Goal: Navigation & Orientation: Find specific page/section

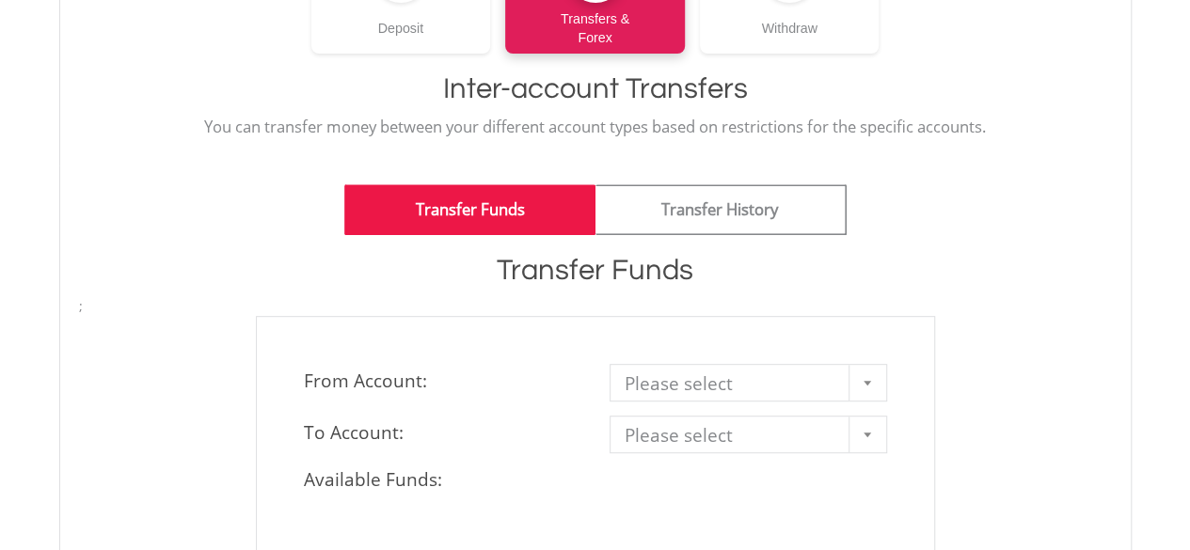
scroll to position [376, 0]
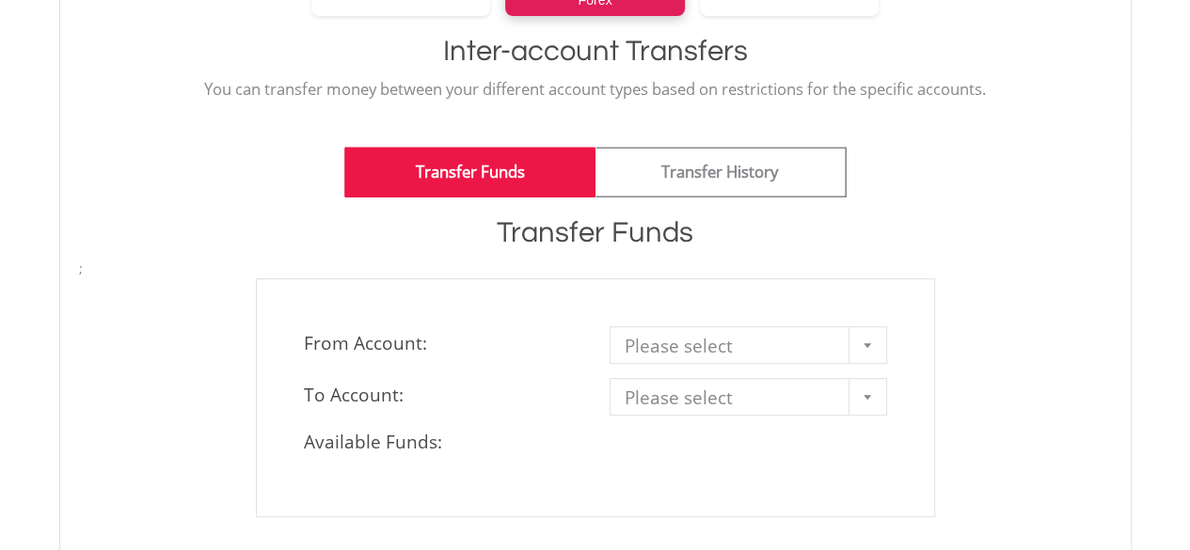
click at [868, 347] on div at bounding box center [867, 345] width 38 height 36
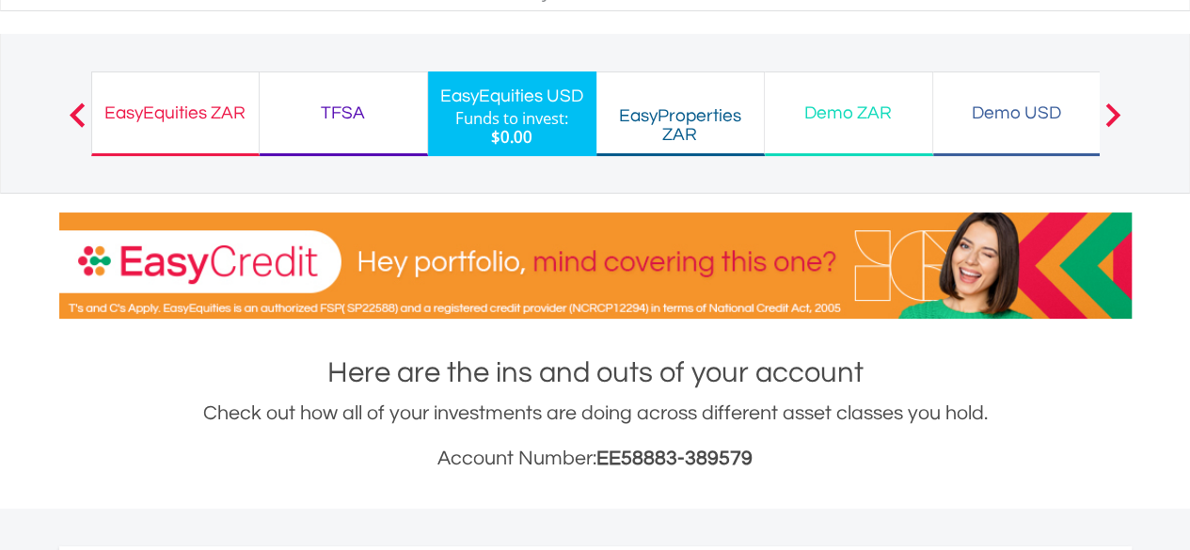
scroll to position [75, 0]
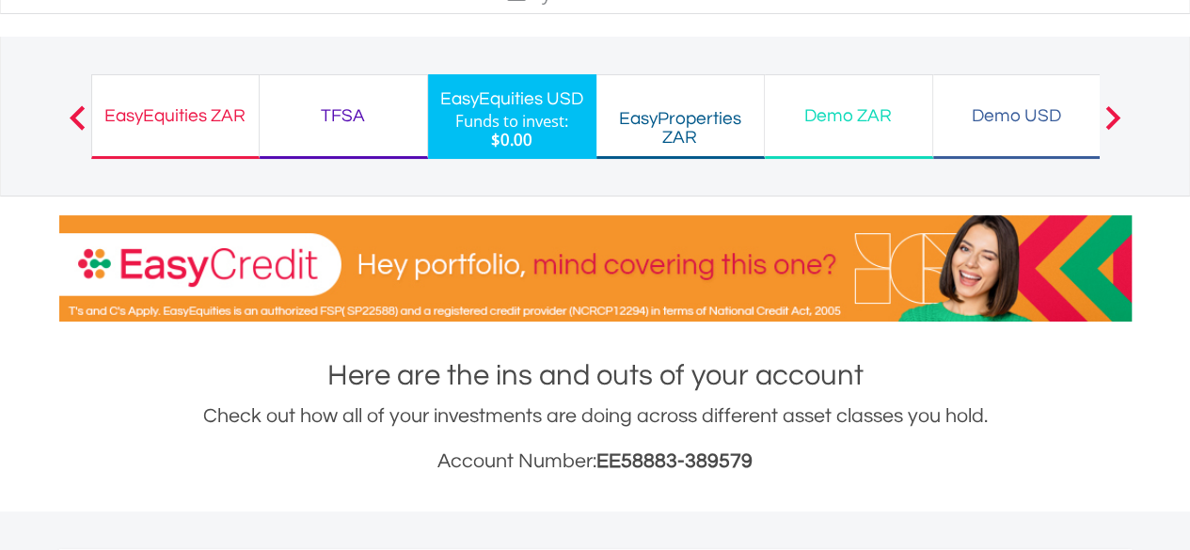
click at [335, 120] on div "TFSA" at bounding box center [343, 115] width 145 height 26
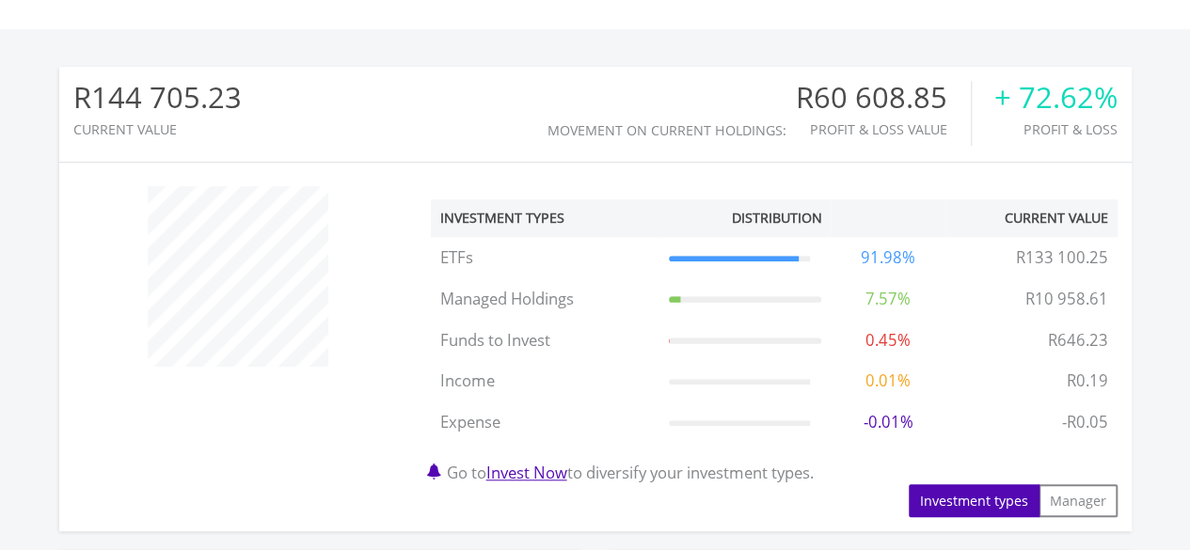
scroll to position [602, 0]
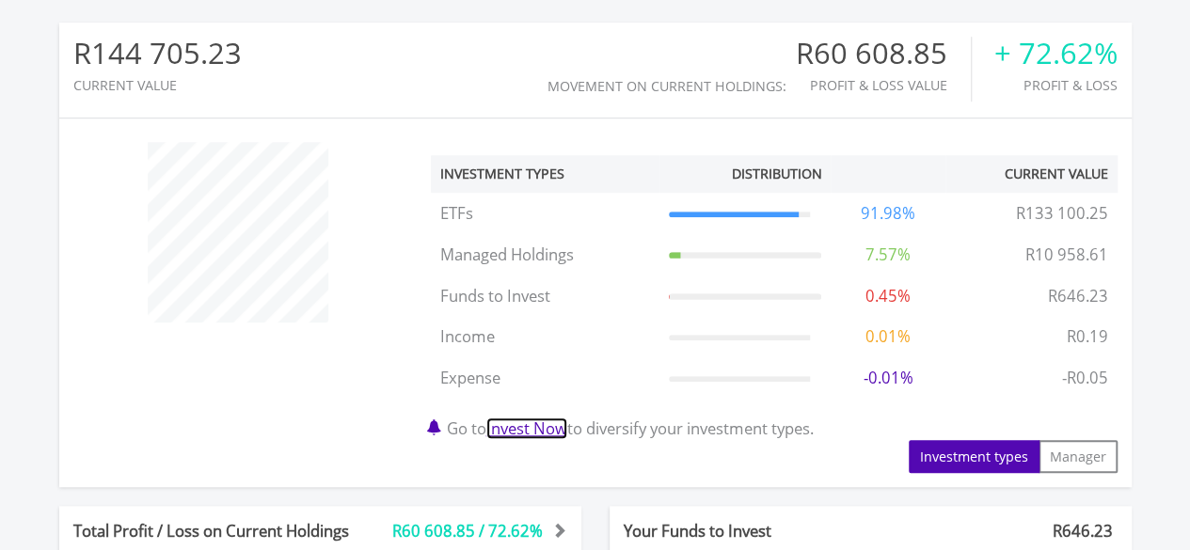
click at [537, 435] on link "Invest Now" at bounding box center [526, 429] width 81 height 22
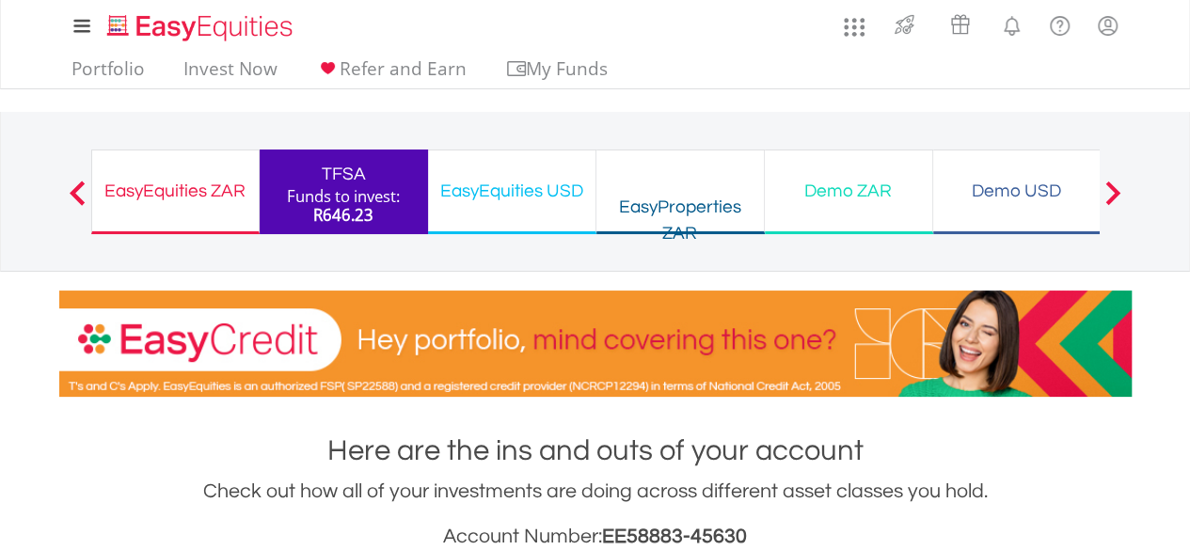
click at [482, 193] on div "EasyEquities USD" at bounding box center [511, 190] width 145 height 26
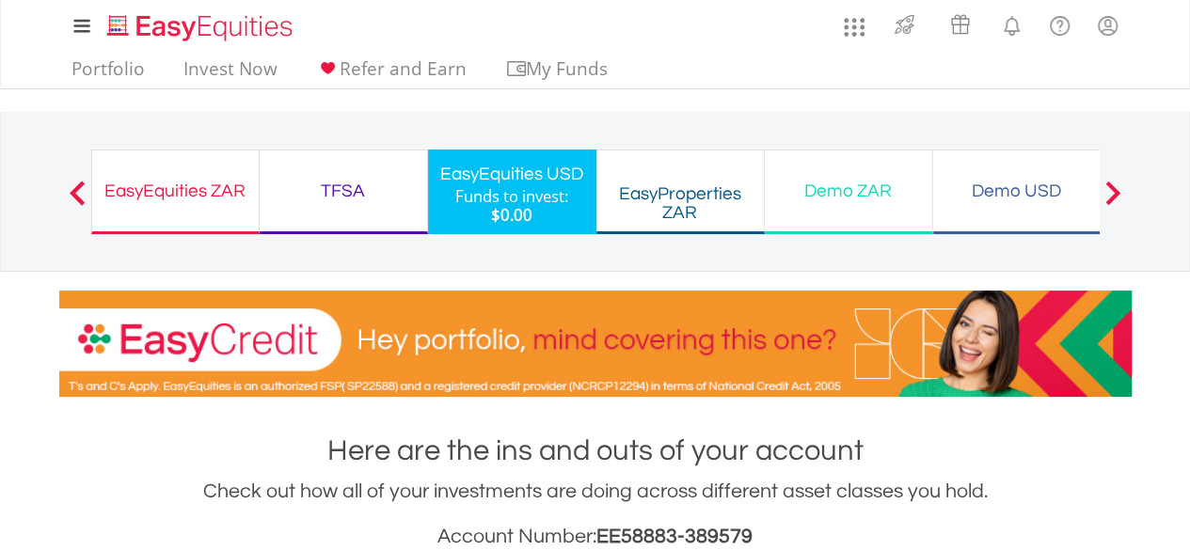
click at [204, 185] on div "EasyEquities ZAR" at bounding box center [175, 190] width 144 height 26
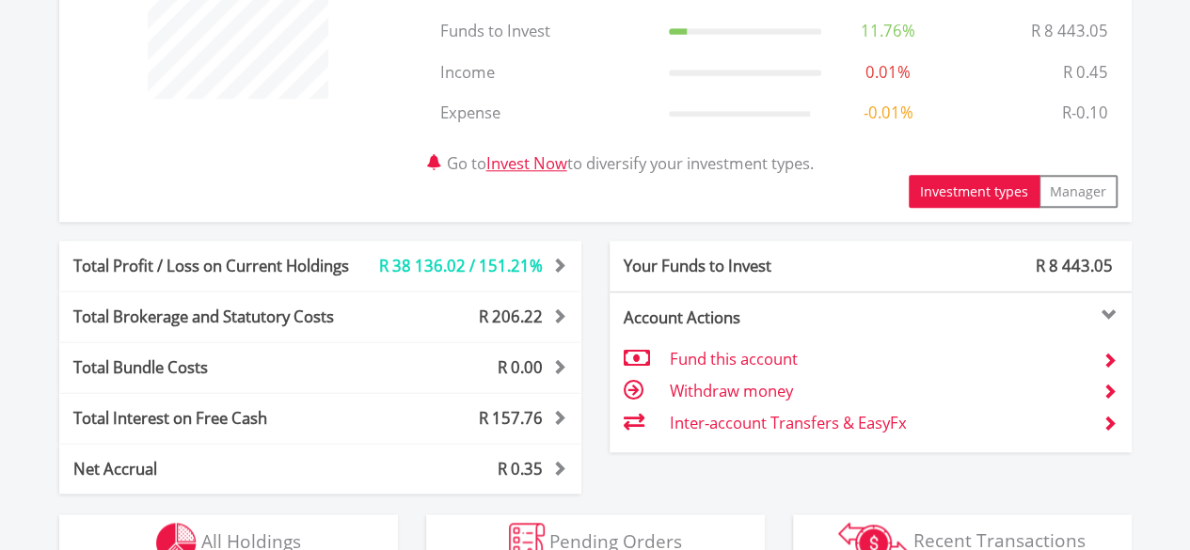
scroll to position [828, 0]
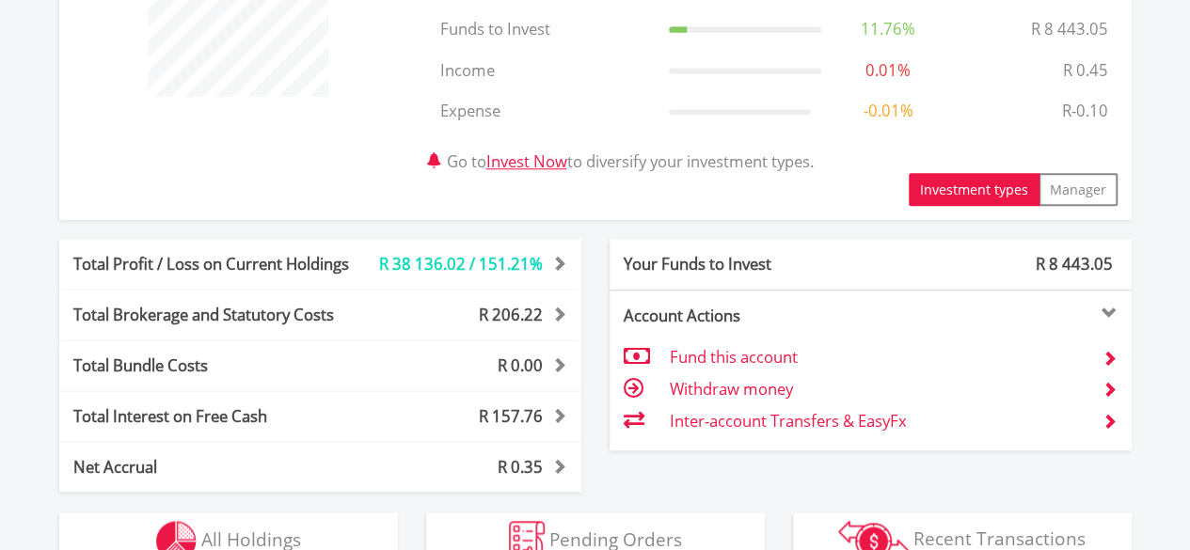
click at [1111, 422] on span at bounding box center [1109, 422] width 16 height 16
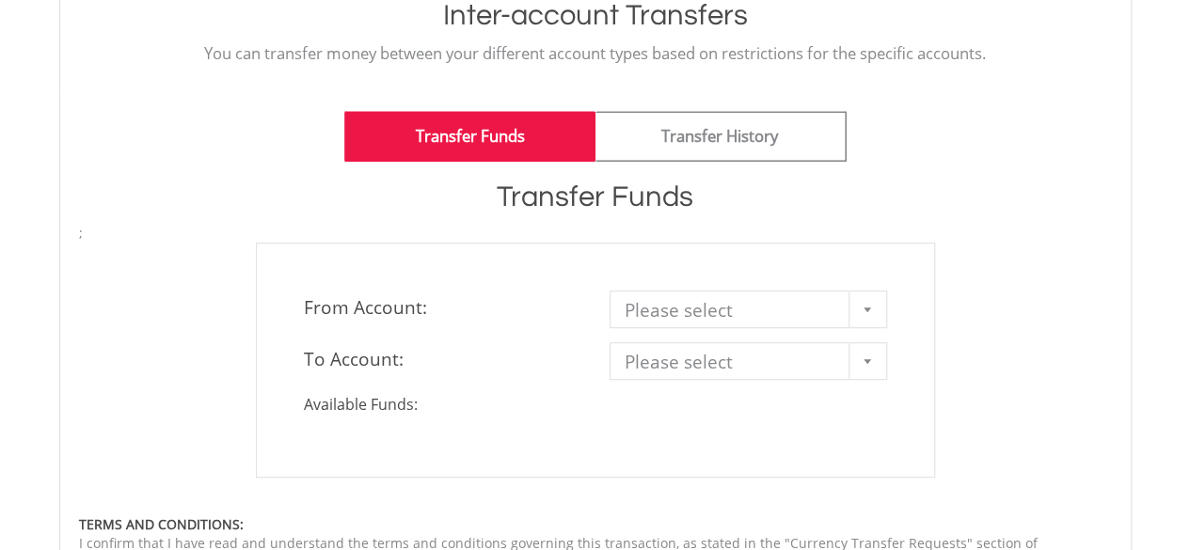
scroll to position [414, 0]
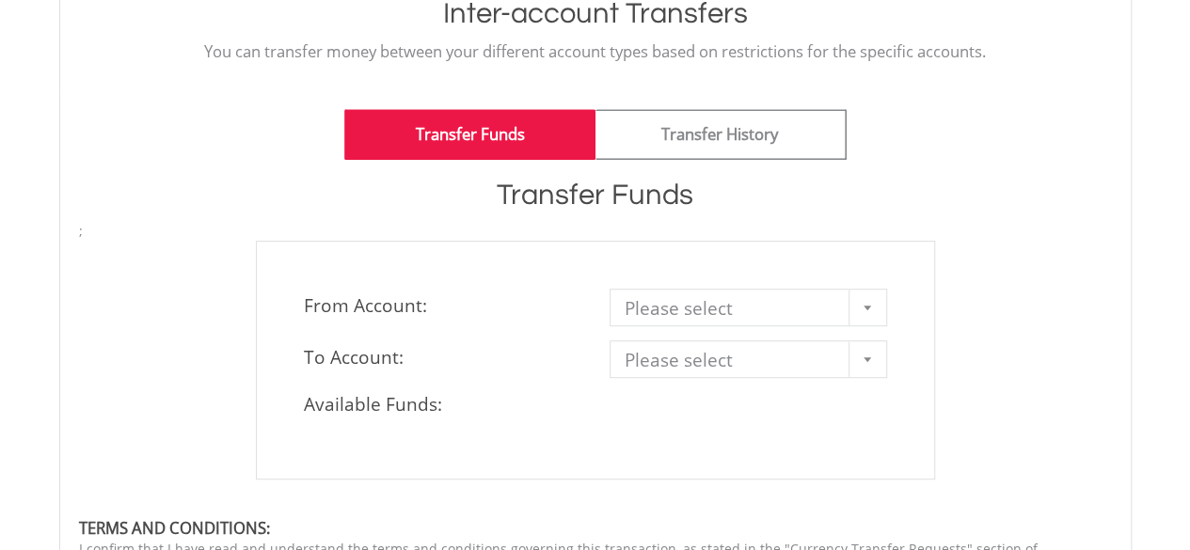
click at [869, 307] on b at bounding box center [867, 308] width 8 height 5
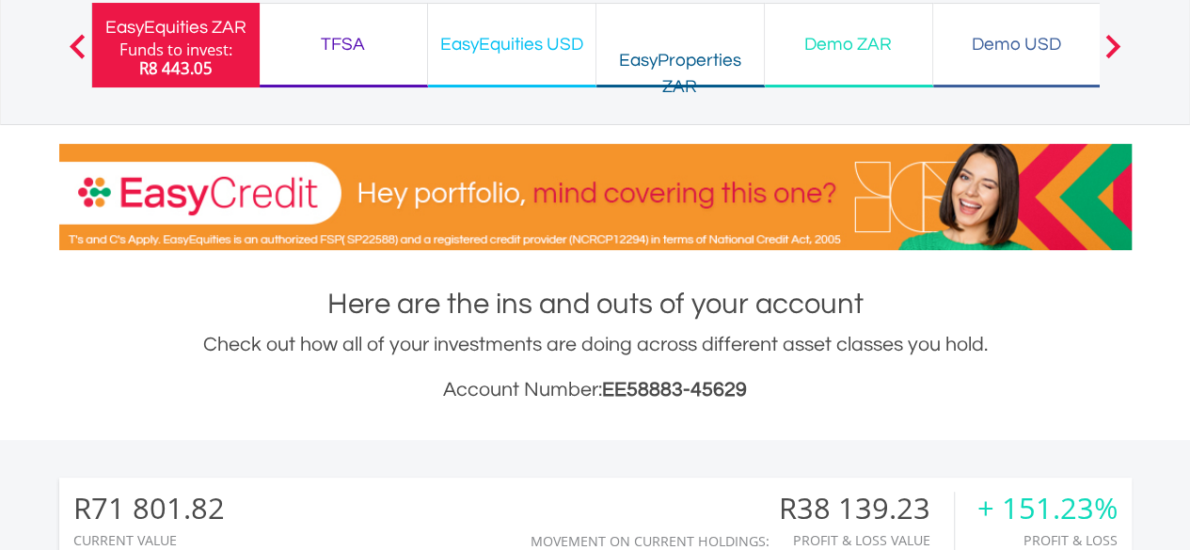
scroll to position [109, 0]
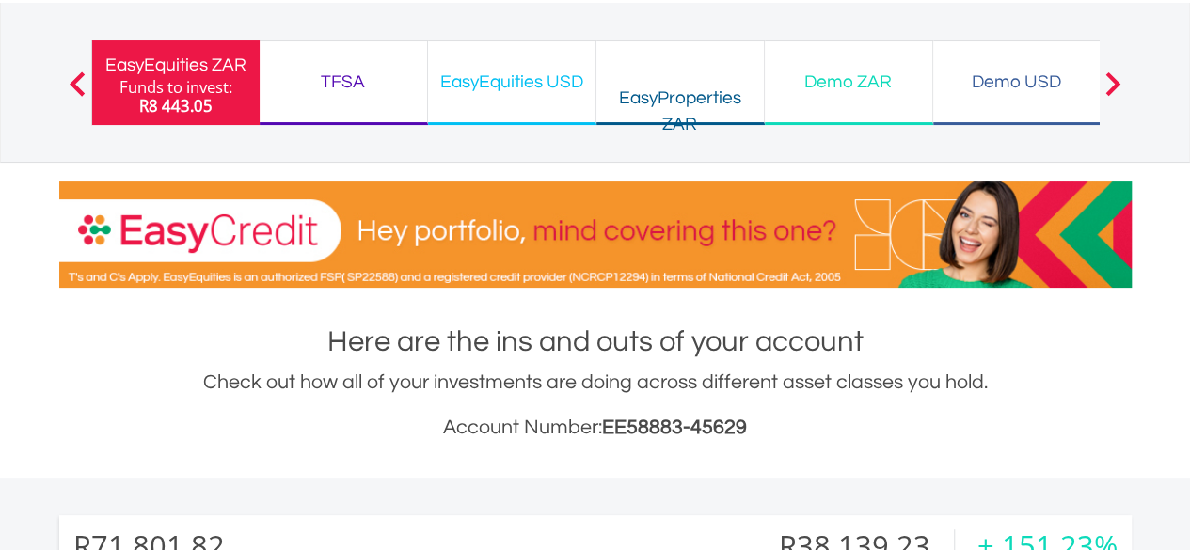
click at [321, 85] on div "TFSA" at bounding box center [343, 81] width 145 height 26
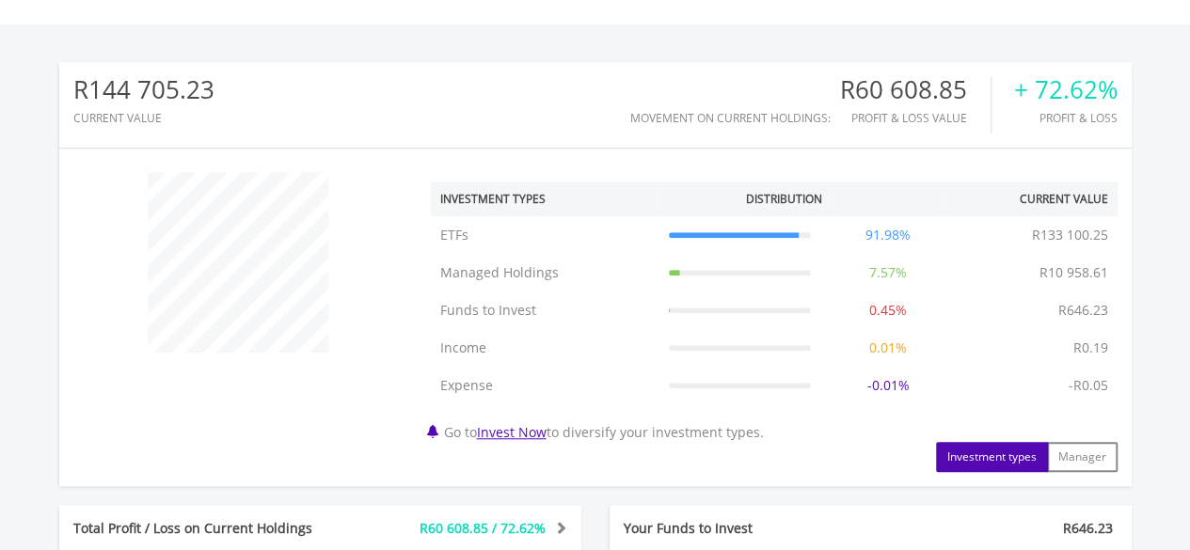
scroll to position [564, 0]
drag, startPoint x: 971, startPoint y: 458, endPoint x: 1018, endPoint y: 458, distance: 47.0
click at [1018, 458] on button "Investment types" at bounding box center [992, 455] width 112 height 30
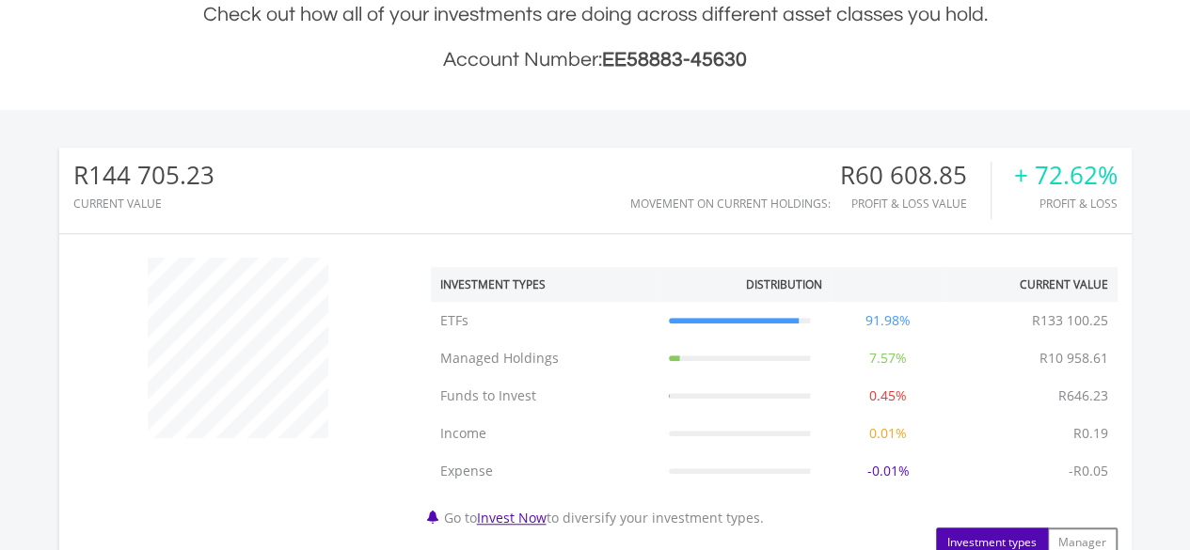
scroll to position [479, 0]
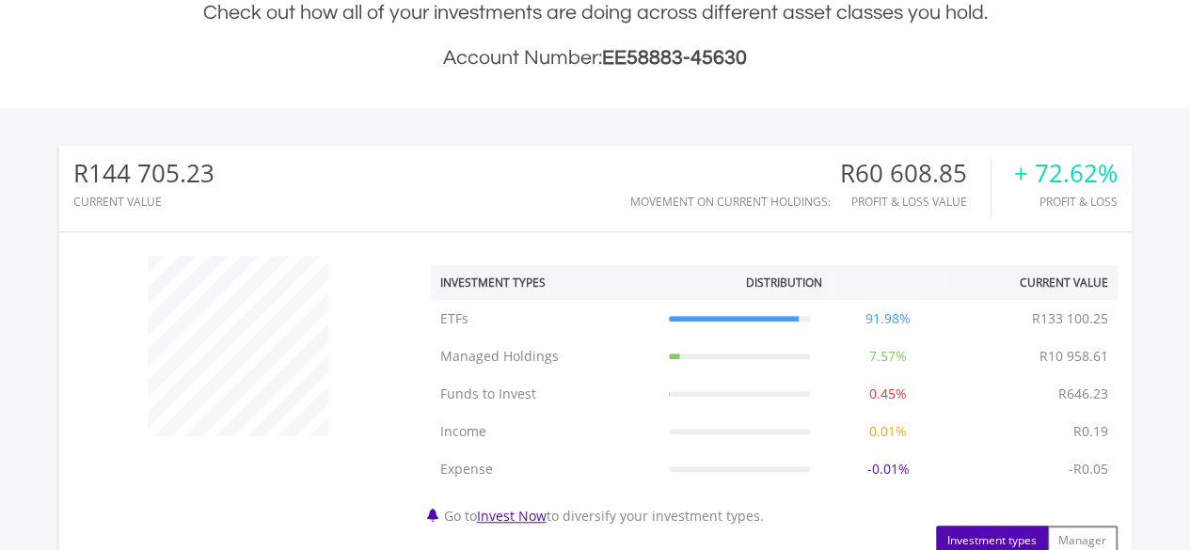
drag, startPoint x: 382, startPoint y: 334, endPoint x: 446, endPoint y: 166, distance: 179.2
drag, startPoint x: 446, startPoint y: 166, endPoint x: 397, endPoint y: 181, distance: 50.9
click at [397, 181] on div "R144 705.23 CURRENT VALUE Movement on Current Holdings: R60 608.85 Profit & Los…" at bounding box center [595, 189] width 1072 height 87
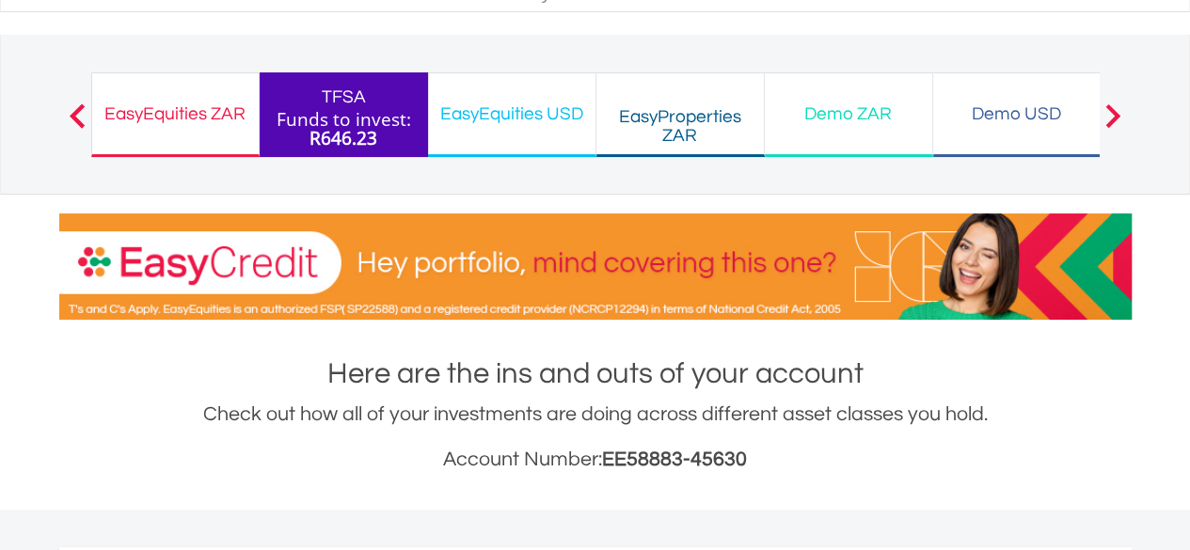
scroll to position [0, 0]
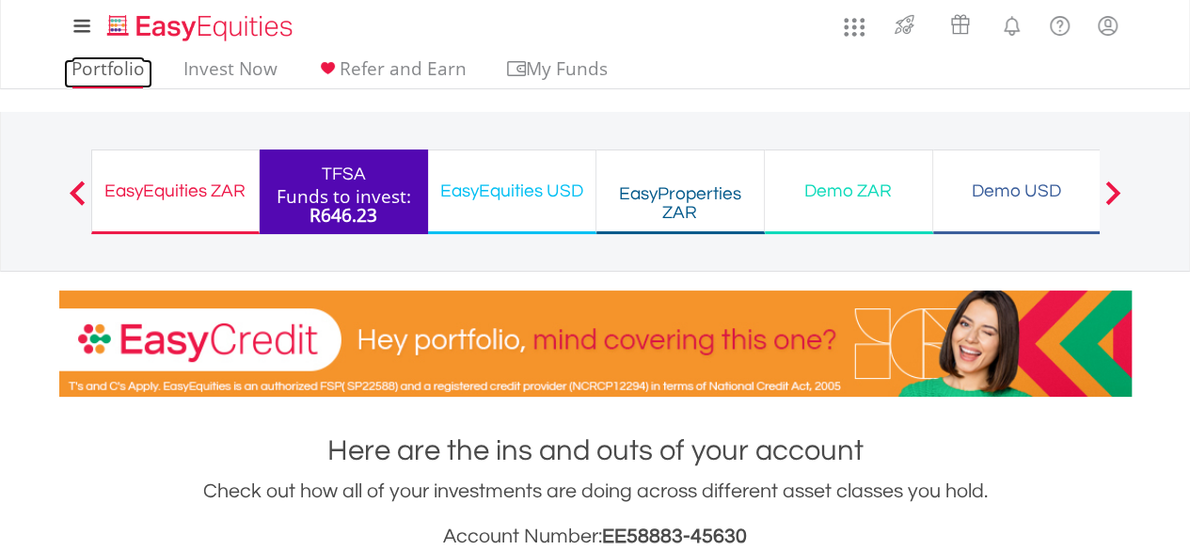
click at [122, 71] on link "Portfolio" at bounding box center [108, 73] width 88 height 29
